Goal: Task Accomplishment & Management: Use online tool/utility

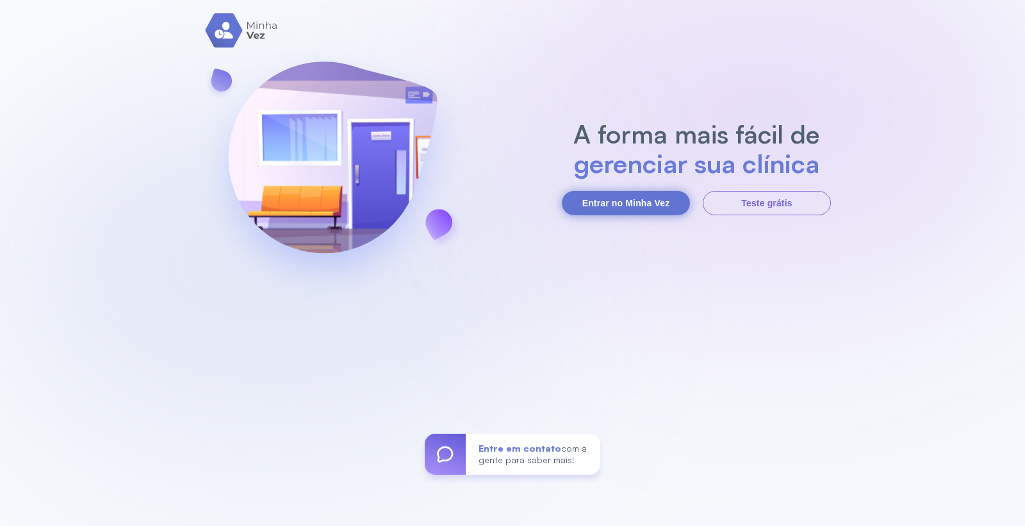
click at [589, 201] on button "Entrar no Minha Vez" at bounding box center [626, 203] width 128 height 24
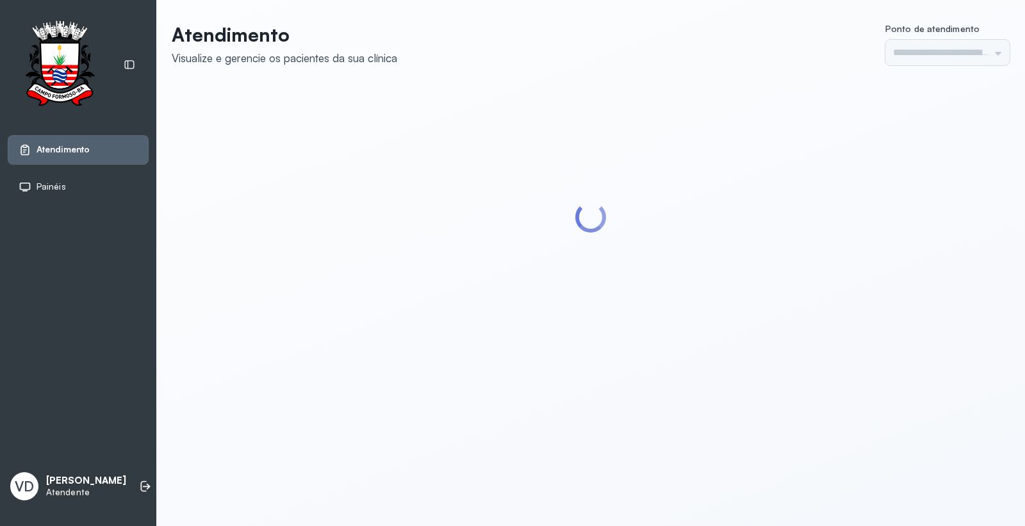
type input "*********"
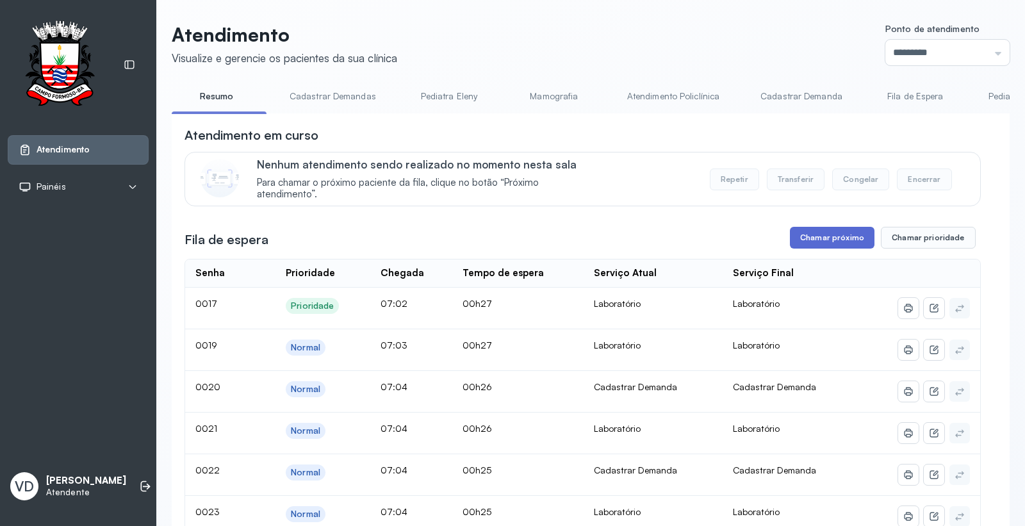
click at [811, 243] on button "Chamar próximo" at bounding box center [832, 238] width 85 height 22
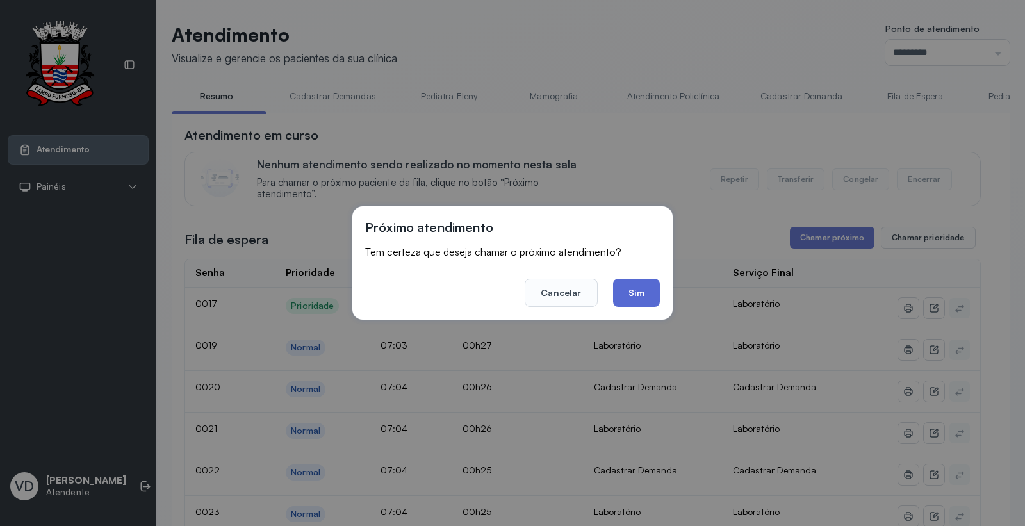
click at [629, 292] on button "Sim" at bounding box center [636, 293] width 47 height 28
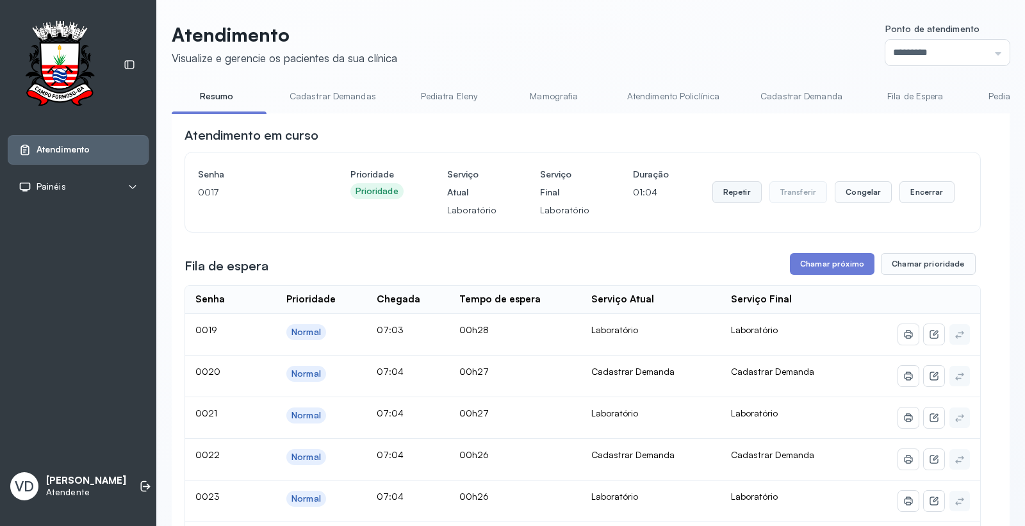
click at [721, 195] on button "Repetir" at bounding box center [736, 192] width 49 height 22
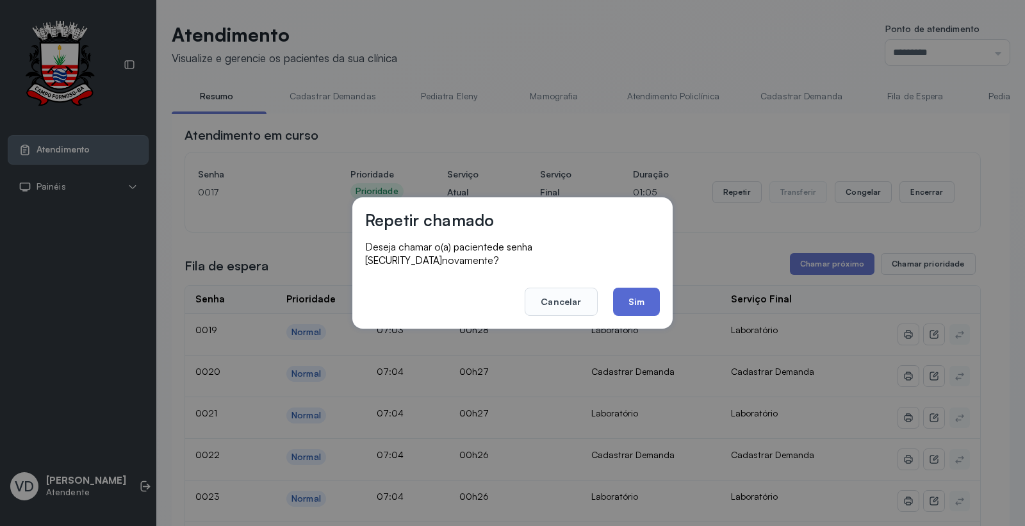
click at [634, 293] on button "Sim" at bounding box center [636, 302] width 47 height 28
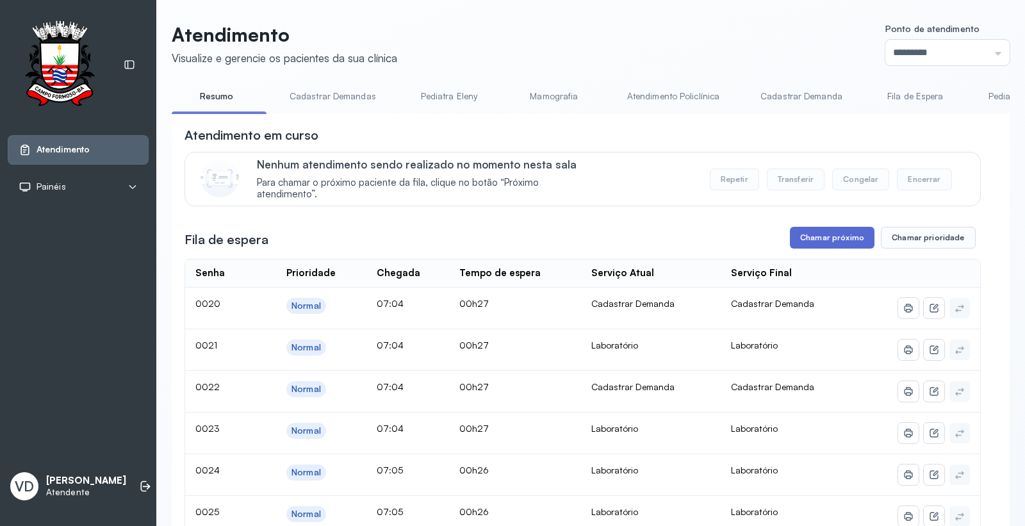
click at [823, 238] on button "Chamar próximo" at bounding box center [832, 238] width 85 height 22
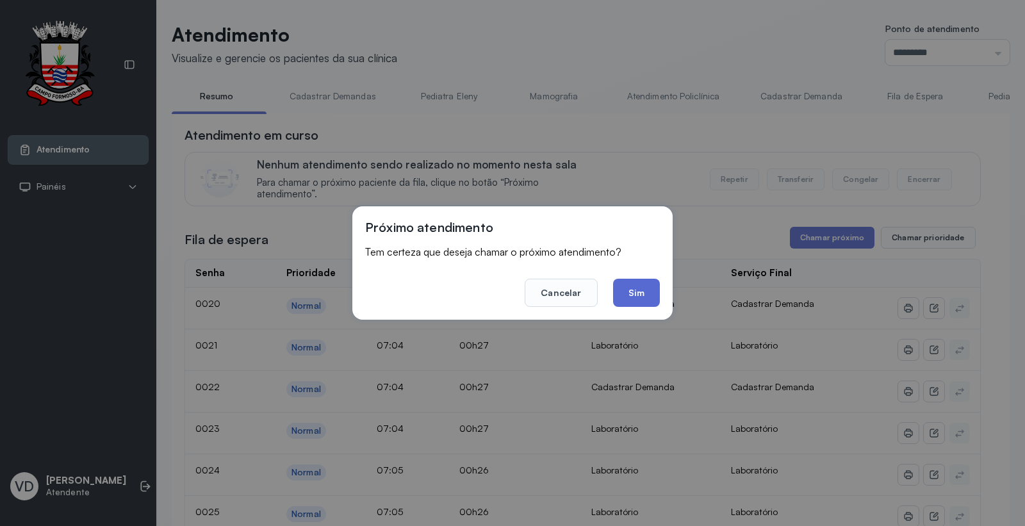
click at [636, 284] on button "Sim" at bounding box center [636, 293] width 47 height 28
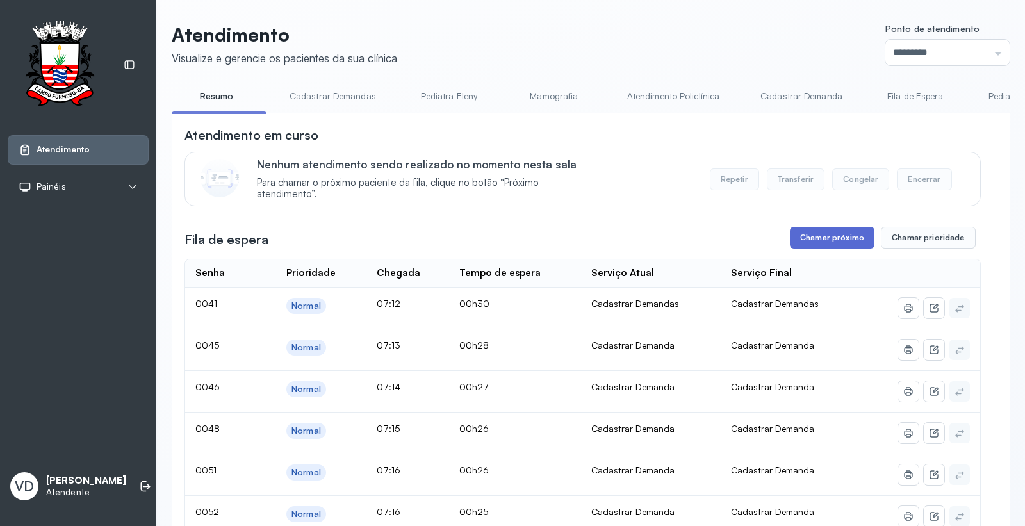
click at [835, 243] on button "Chamar próximo" at bounding box center [832, 238] width 85 height 22
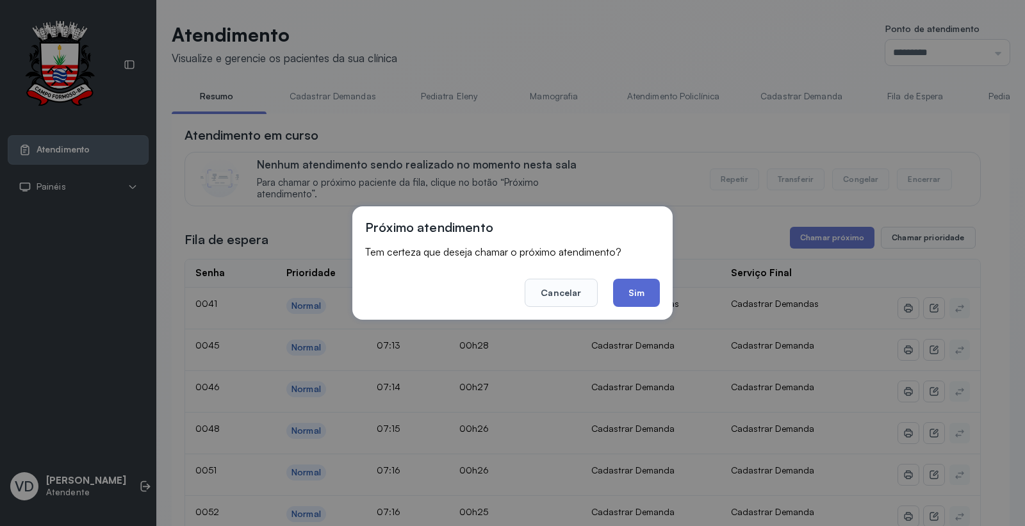
click at [636, 290] on button "Sim" at bounding box center [636, 293] width 47 height 28
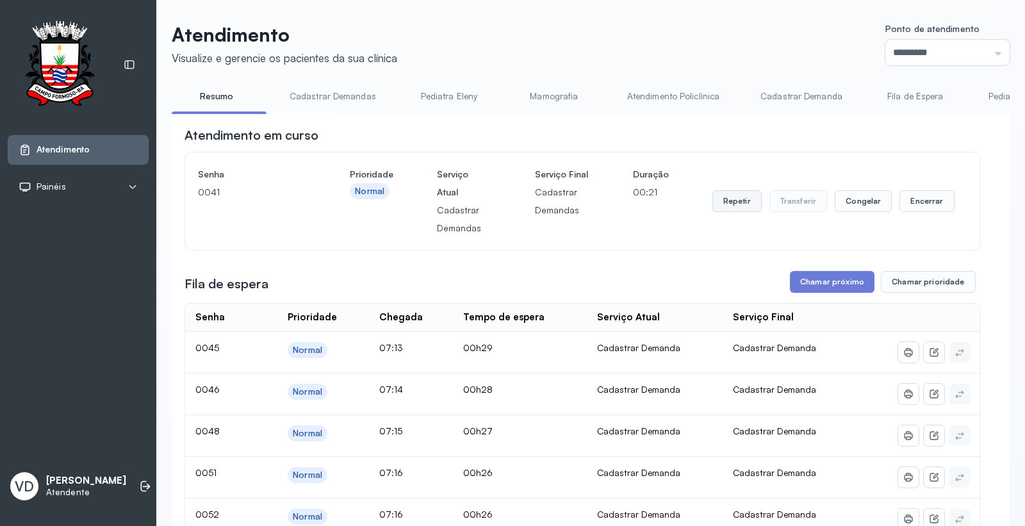
click at [725, 210] on button "Repetir" at bounding box center [736, 201] width 49 height 22
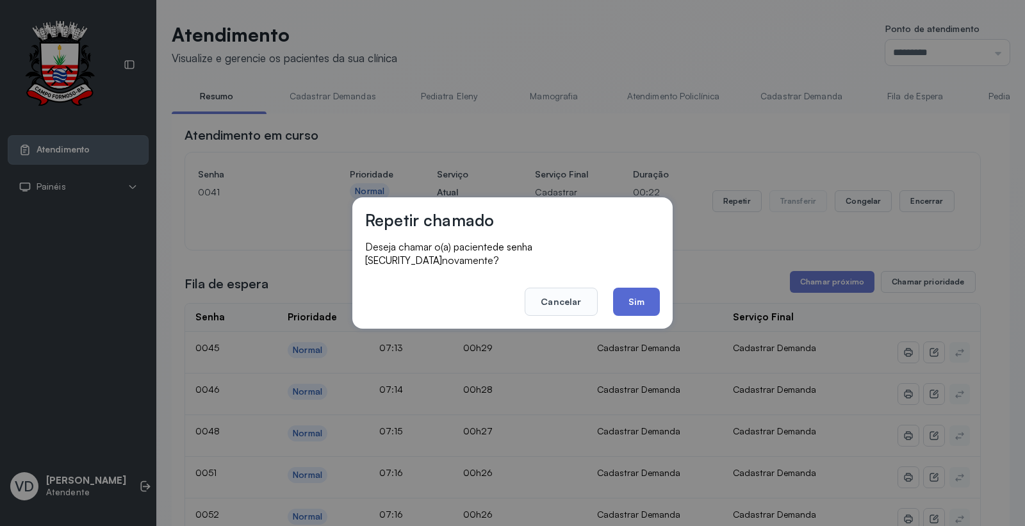
click at [633, 292] on button "Sim" at bounding box center [636, 302] width 47 height 28
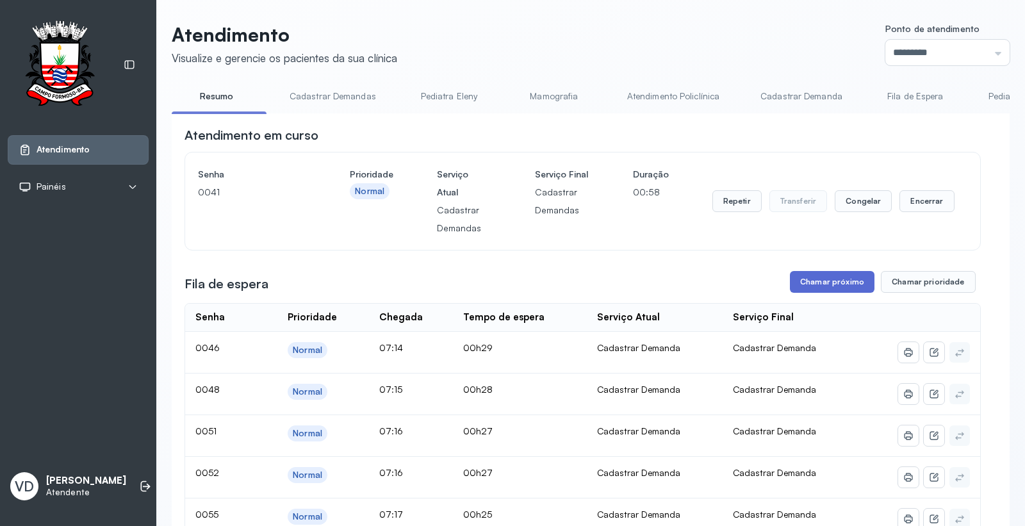
click at [810, 286] on button "Chamar próximo" at bounding box center [832, 282] width 85 height 22
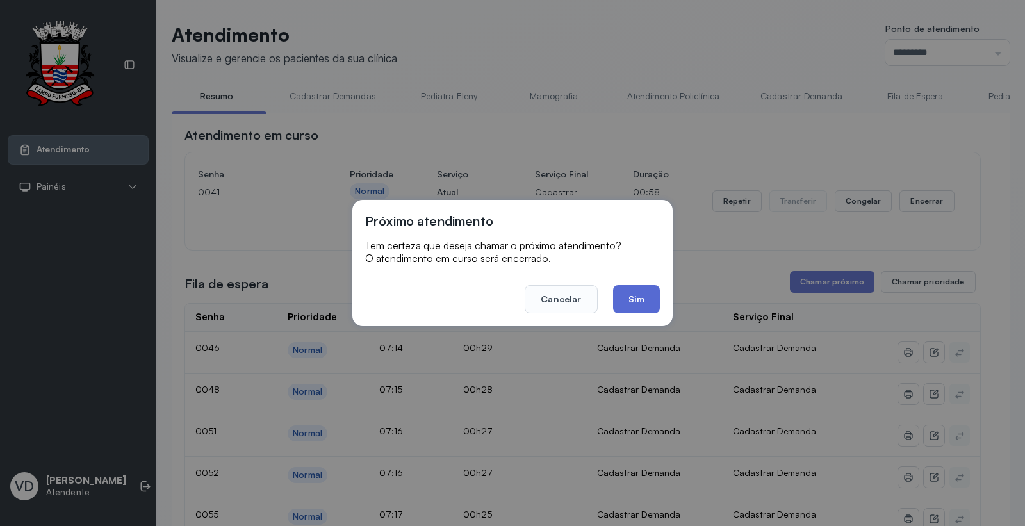
click at [645, 304] on button "Sim" at bounding box center [636, 299] width 47 height 28
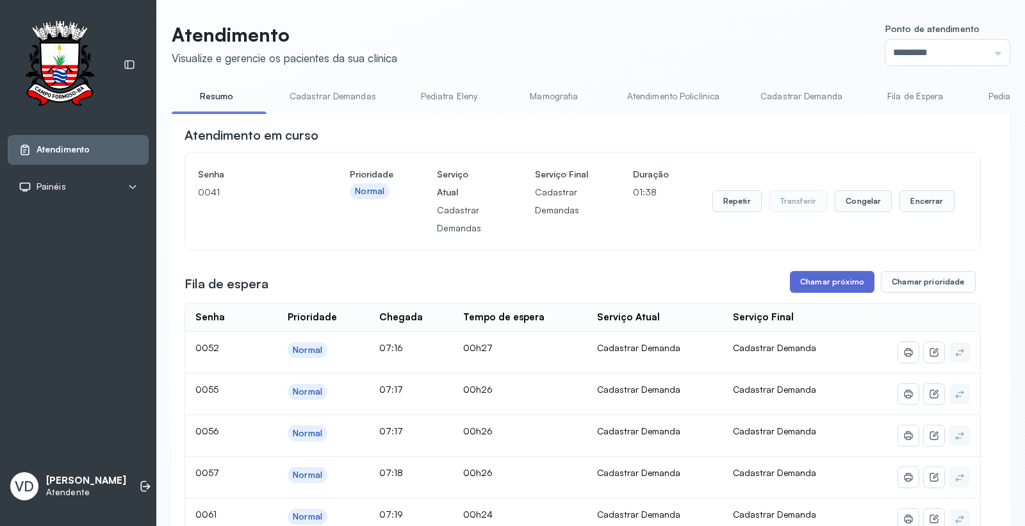
click at [830, 283] on button "Chamar próximo" at bounding box center [832, 282] width 85 height 22
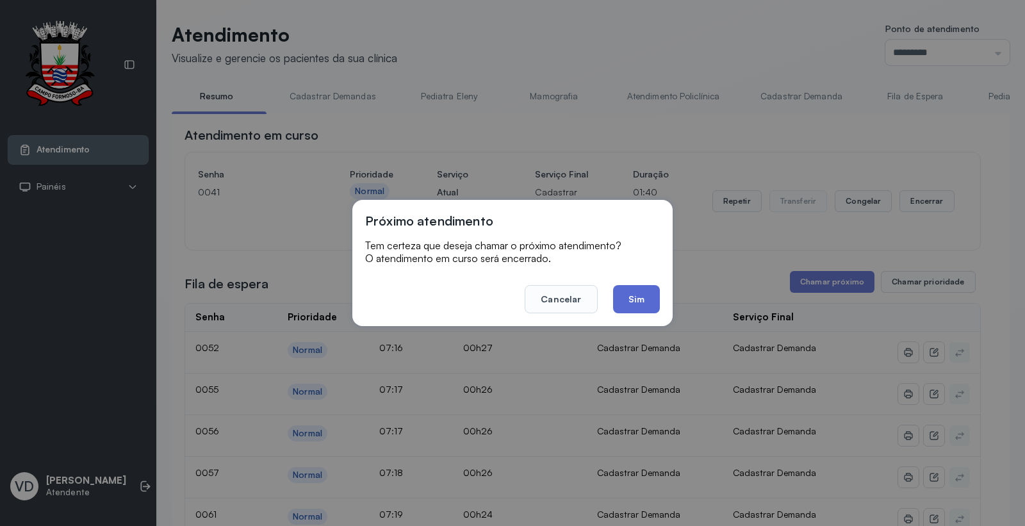
click at [632, 303] on button "Sim" at bounding box center [636, 299] width 47 height 28
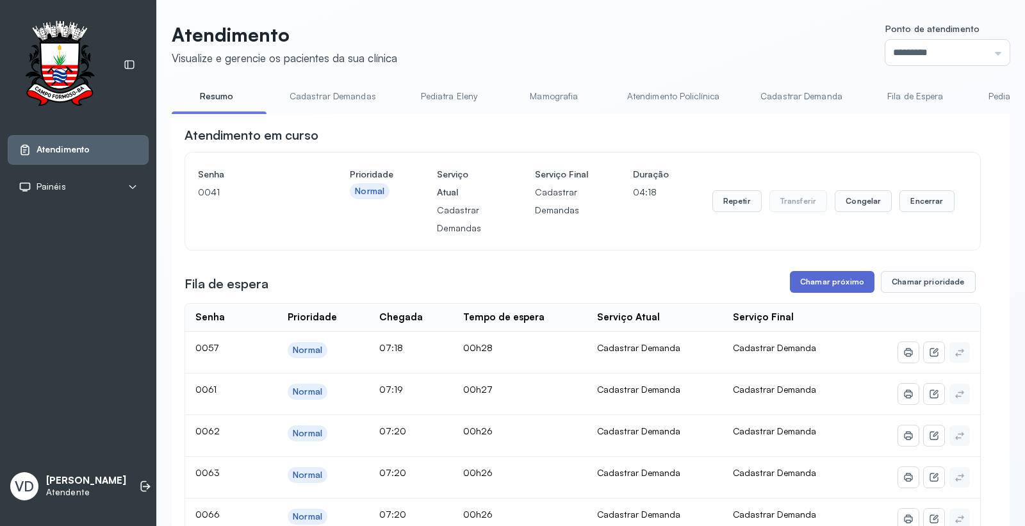
click at [812, 284] on button "Chamar próximo" at bounding box center [832, 282] width 85 height 22
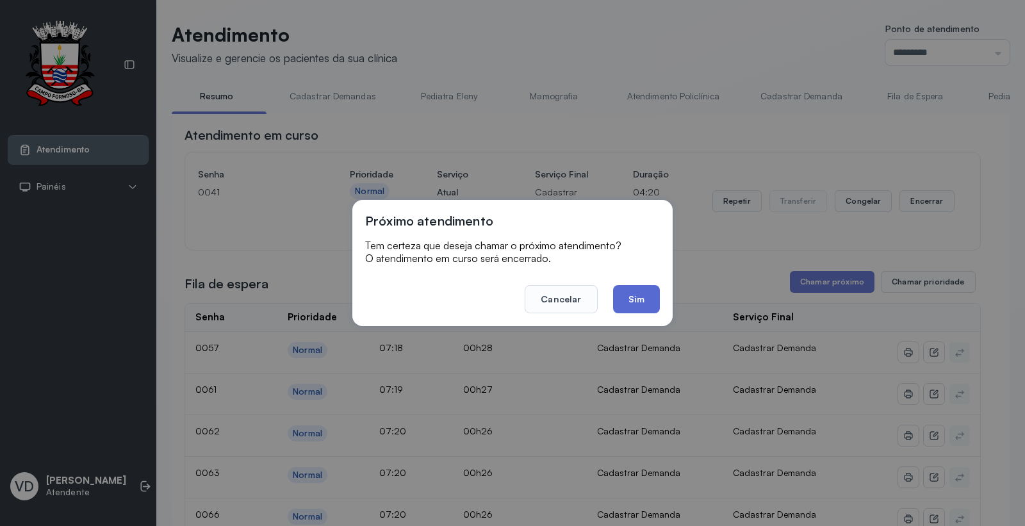
click at [639, 302] on button "Sim" at bounding box center [636, 299] width 47 height 28
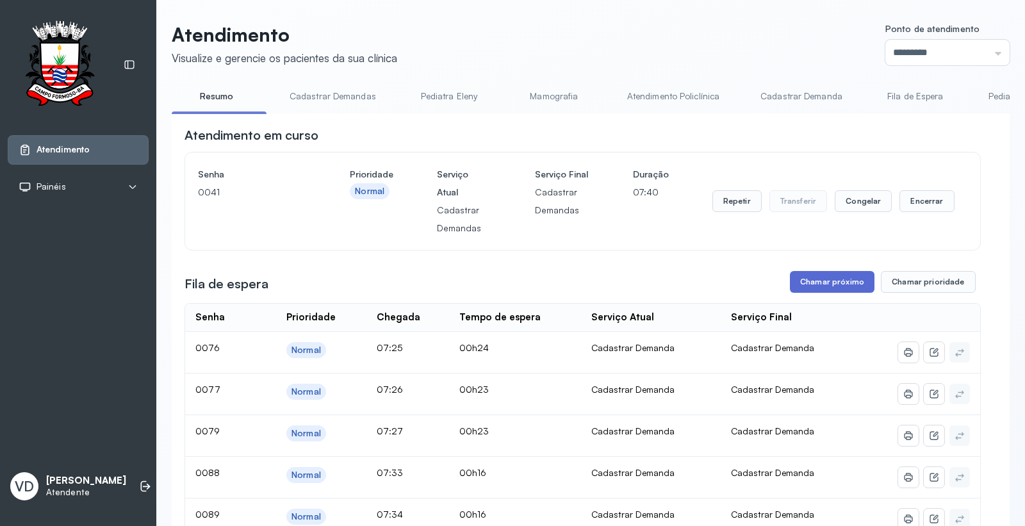
click at [804, 283] on button "Chamar próximo" at bounding box center [832, 282] width 85 height 22
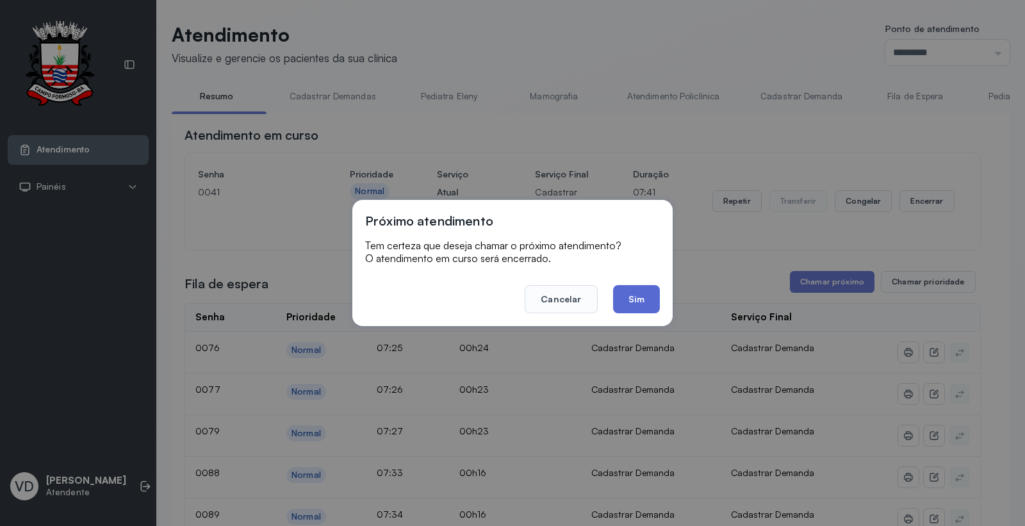
click at [637, 292] on button "Sim" at bounding box center [636, 299] width 47 height 28
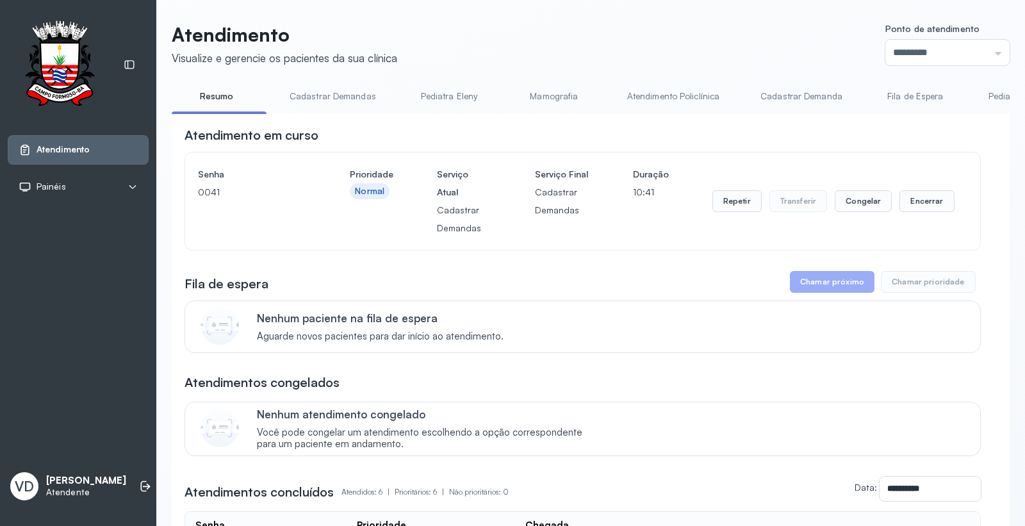
click at [823, 293] on button "Chamar próximo" at bounding box center [832, 282] width 85 height 22
click at [790, 280] on button "Chamar próximo" at bounding box center [832, 282] width 85 height 22
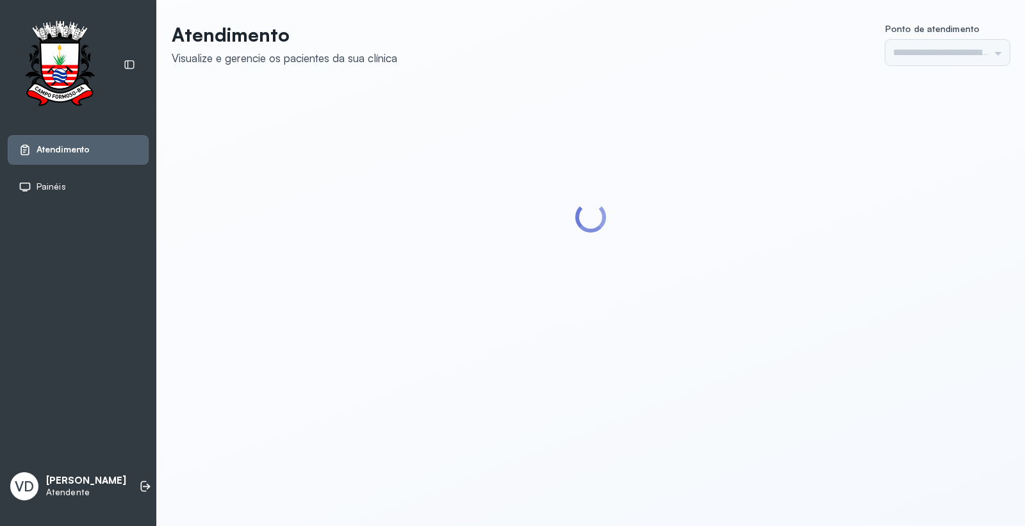
type input "*********"
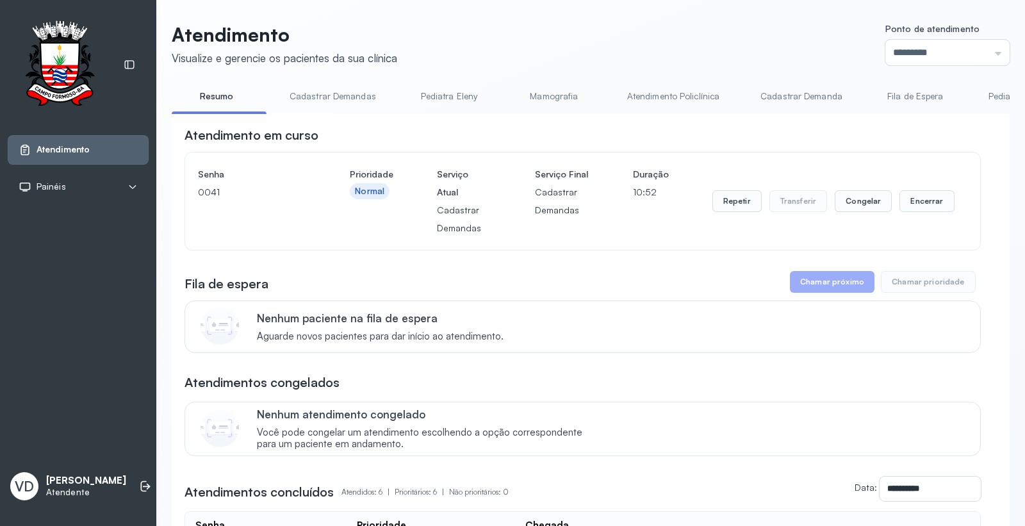
click at [834, 288] on button "Chamar próximo" at bounding box center [832, 282] width 85 height 22
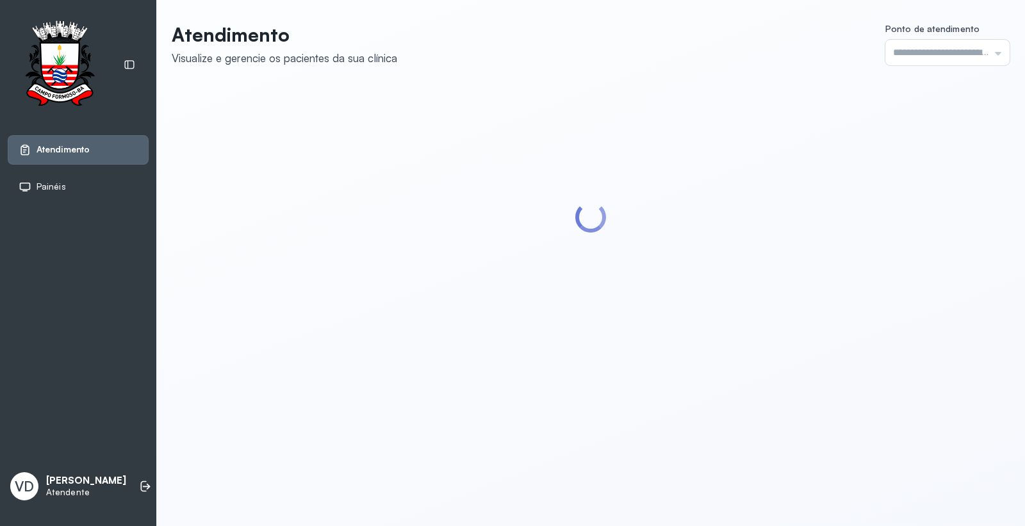
type input "*********"
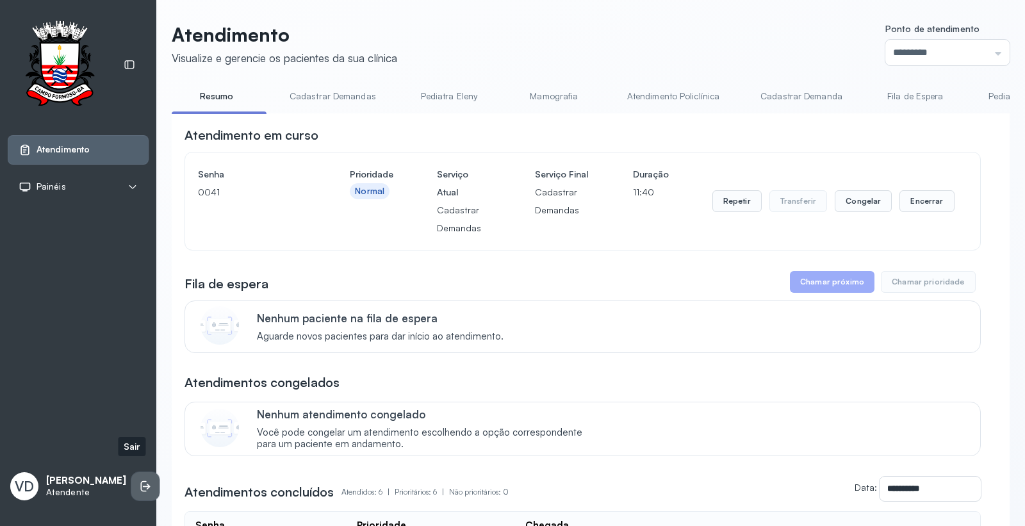
click at [131, 472] on li at bounding box center [145, 486] width 28 height 28
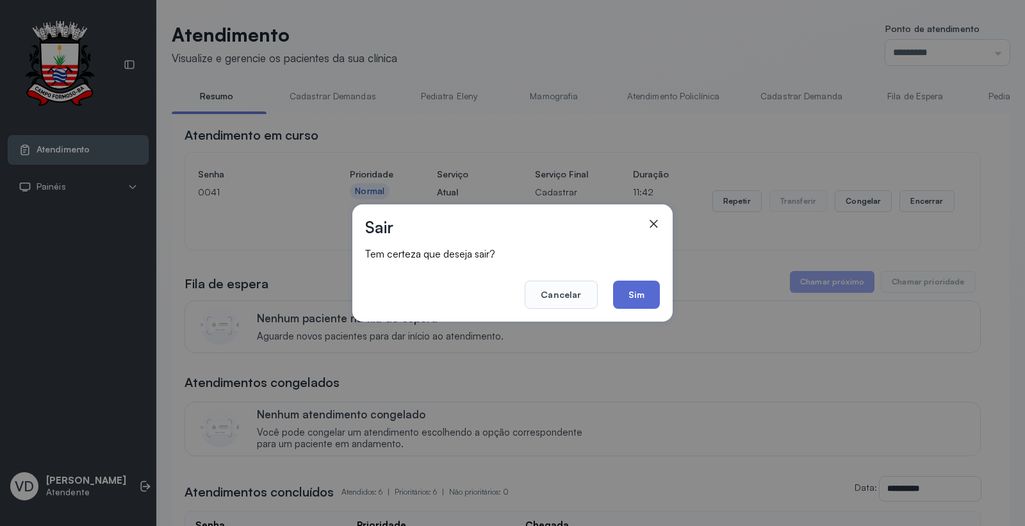
click at [644, 286] on button "Sim" at bounding box center [636, 295] width 47 height 28
